Goal: Task Accomplishment & Management: Use online tool/utility

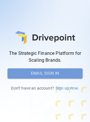
click at [24, 75] on button "Email Sign In" at bounding box center [44, 74] width 75 height 10
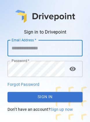
click at [15, 48] on input "Email Address   *" at bounding box center [44, 48] width 75 height 16
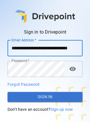
scroll to position [0, 11]
type input "**********"
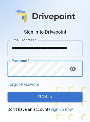
scroll to position [0, 0]
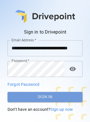
click at [31, 101] on button "Sign In" at bounding box center [44, 97] width 75 height 10
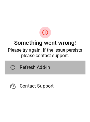
click at [27, 67] on span "Refresh Add-in" at bounding box center [50, 67] width 61 height 7
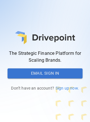
click at [28, 72] on button "Email Sign In" at bounding box center [44, 74] width 75 height 10
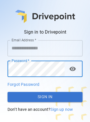
click at [23, 50] on input "Email Address   *" at bounding box center [44, 48] width 75 height 16
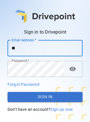
type input "*"
type input "**********"
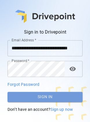
click at [27, 100] on button "Sign In" at bounding box center [44, 97] width 75 height 10
